Goal: Task Accomplishment & Management: Complete application form

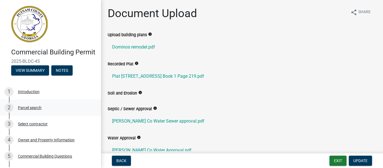
scroll to position [108, 0]
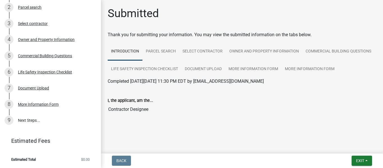
scroll to position [108, 0]
click at [50, 104] on div "More Information Form" at bounding box center [38, 104] width 41 height 4
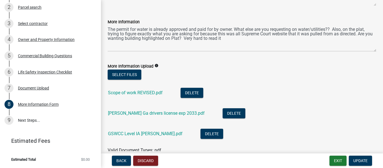
scroll to position [78, 0]
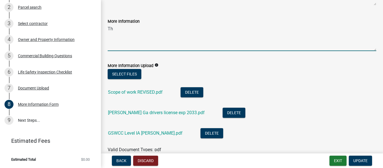
type textarea "T"
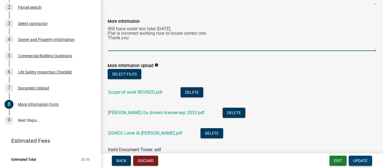
type textarea "Will have water doc later [DATE]. Plat is incorrect working now to locate corre…"
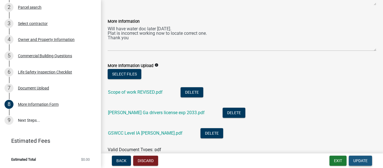
click at [364, 156] on button "Update" at bounding box center [360, 161] width 23 height 10
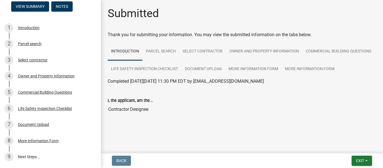
scroll to position [0, 0]
